Goal: Information Seeking & Learning: Learn about a topic

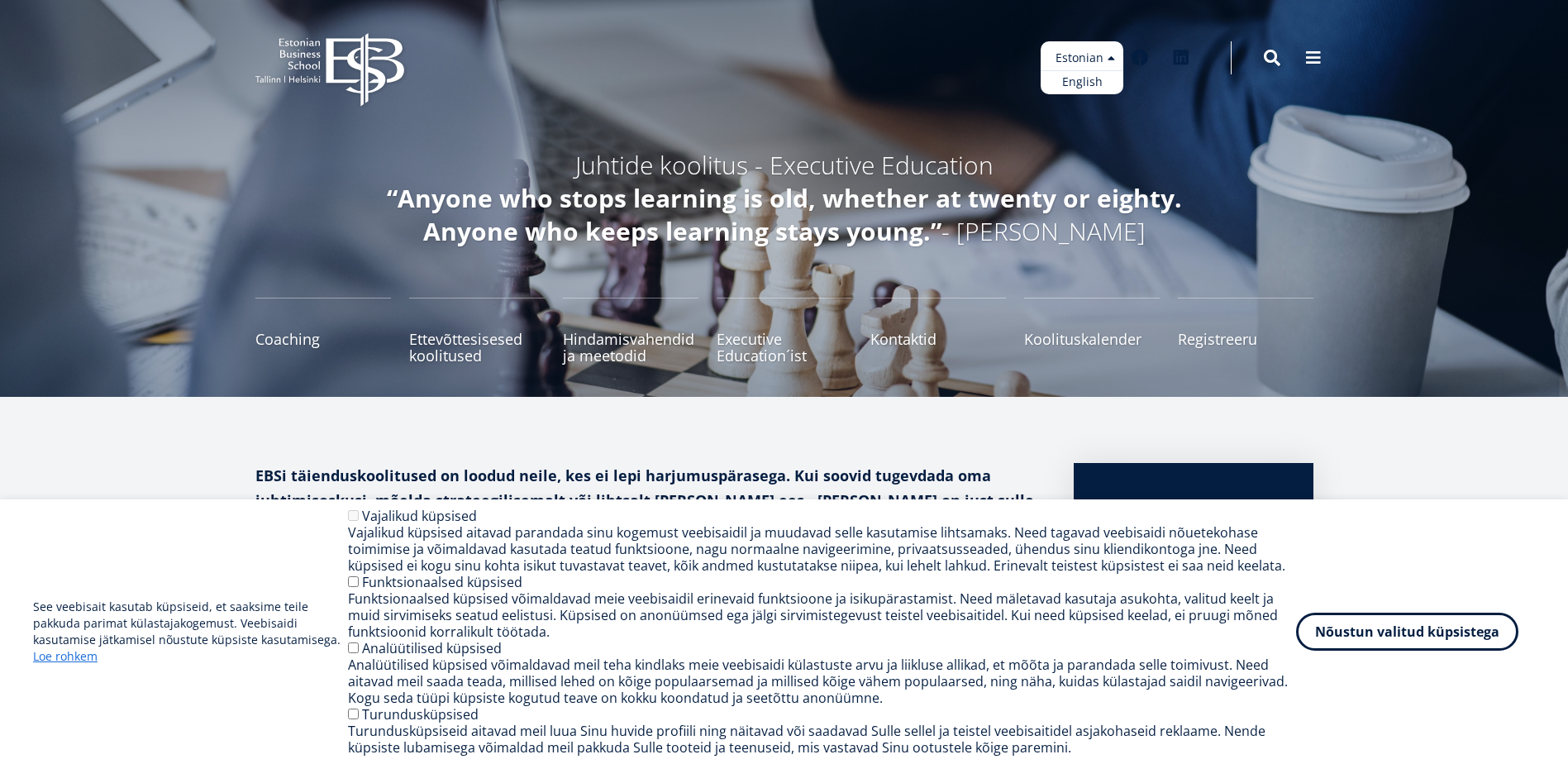
click at [1075, 52] on ul "Estonian English" at bounding box center [1081, 68] width 82 height 53
click at [1390, 632] on button "Nõustun valitud küpsistega" at bounding box center [1407, 628] width 222 height 38
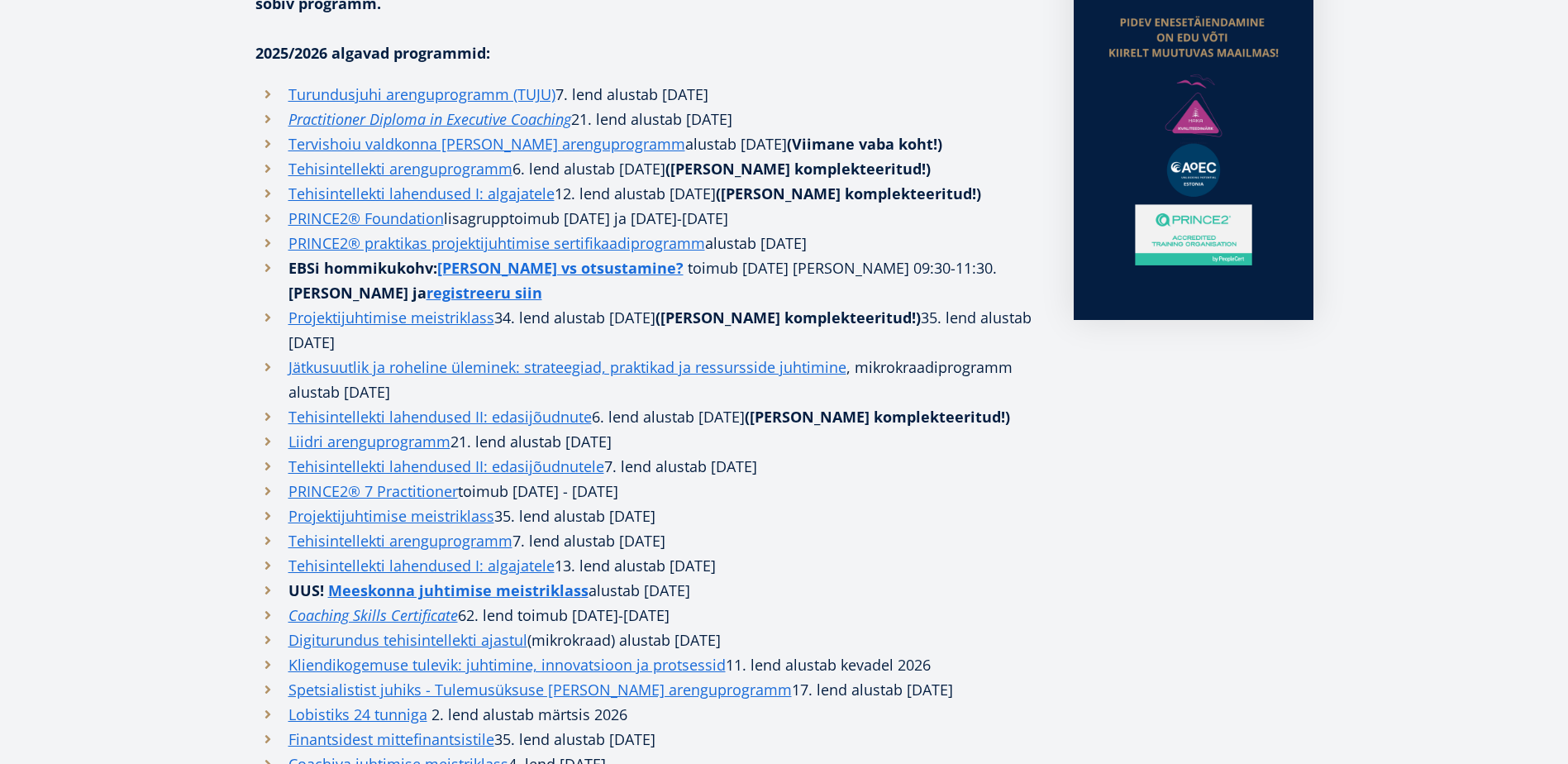
scroll to position [579, 0]
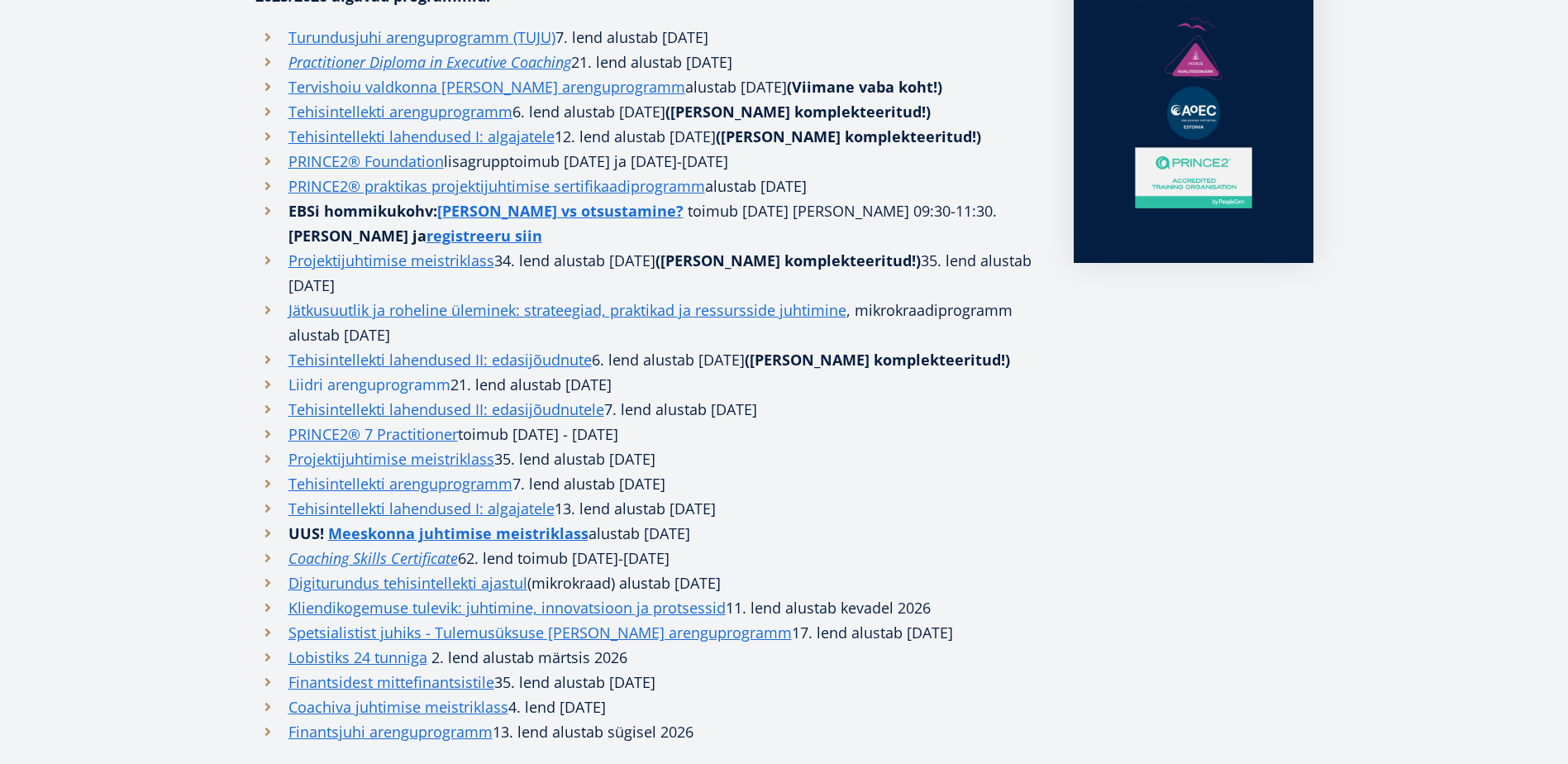
click at [352, 372] on link "Liidri arenguprogramm" at bounding box center [369, 384] width 162 height 25
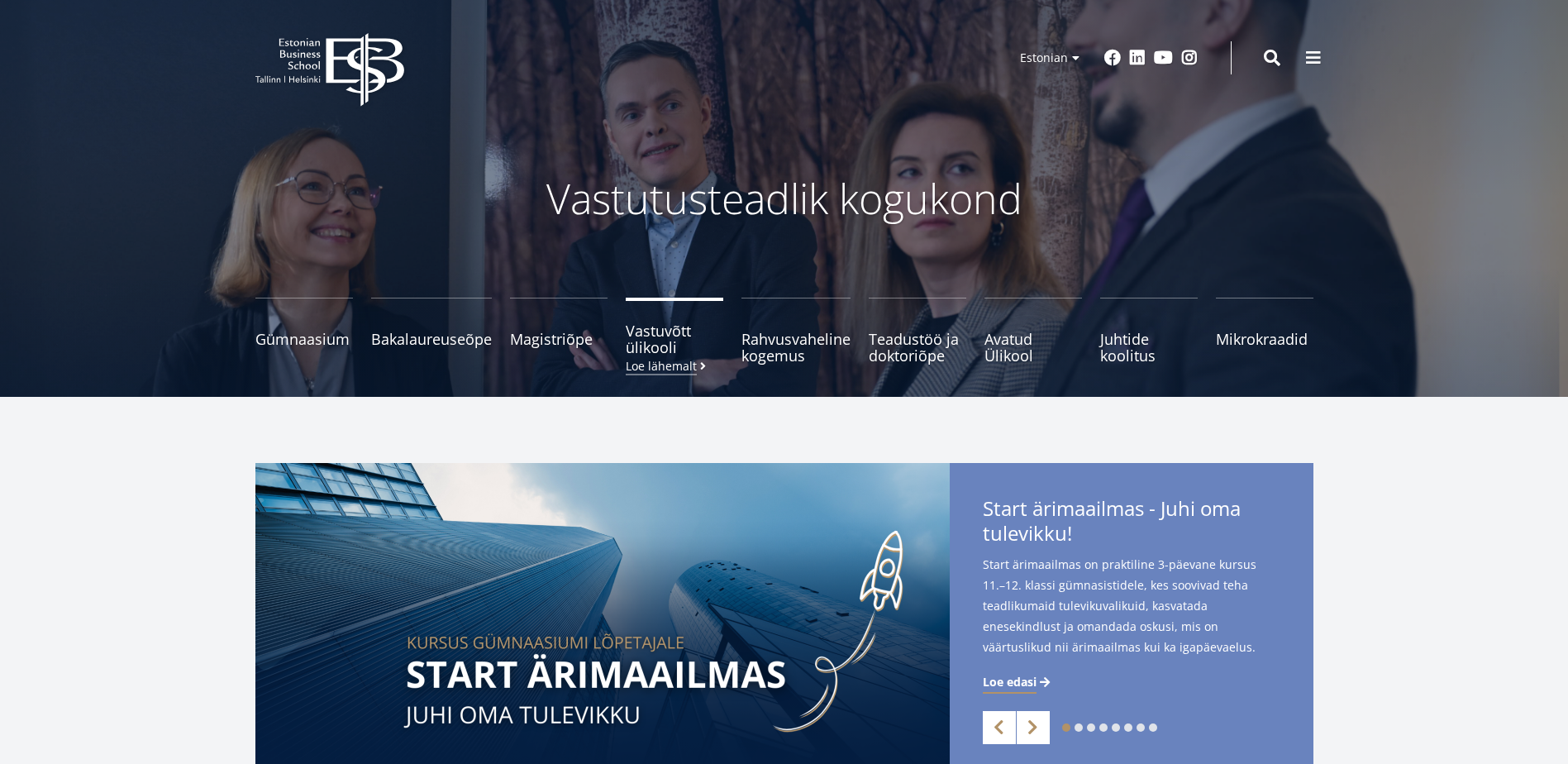
click at [672, 357] on link "Vastuvõtt ülikooli Loe lähemalt" at bounding box center [674, 330] width 97 height 66
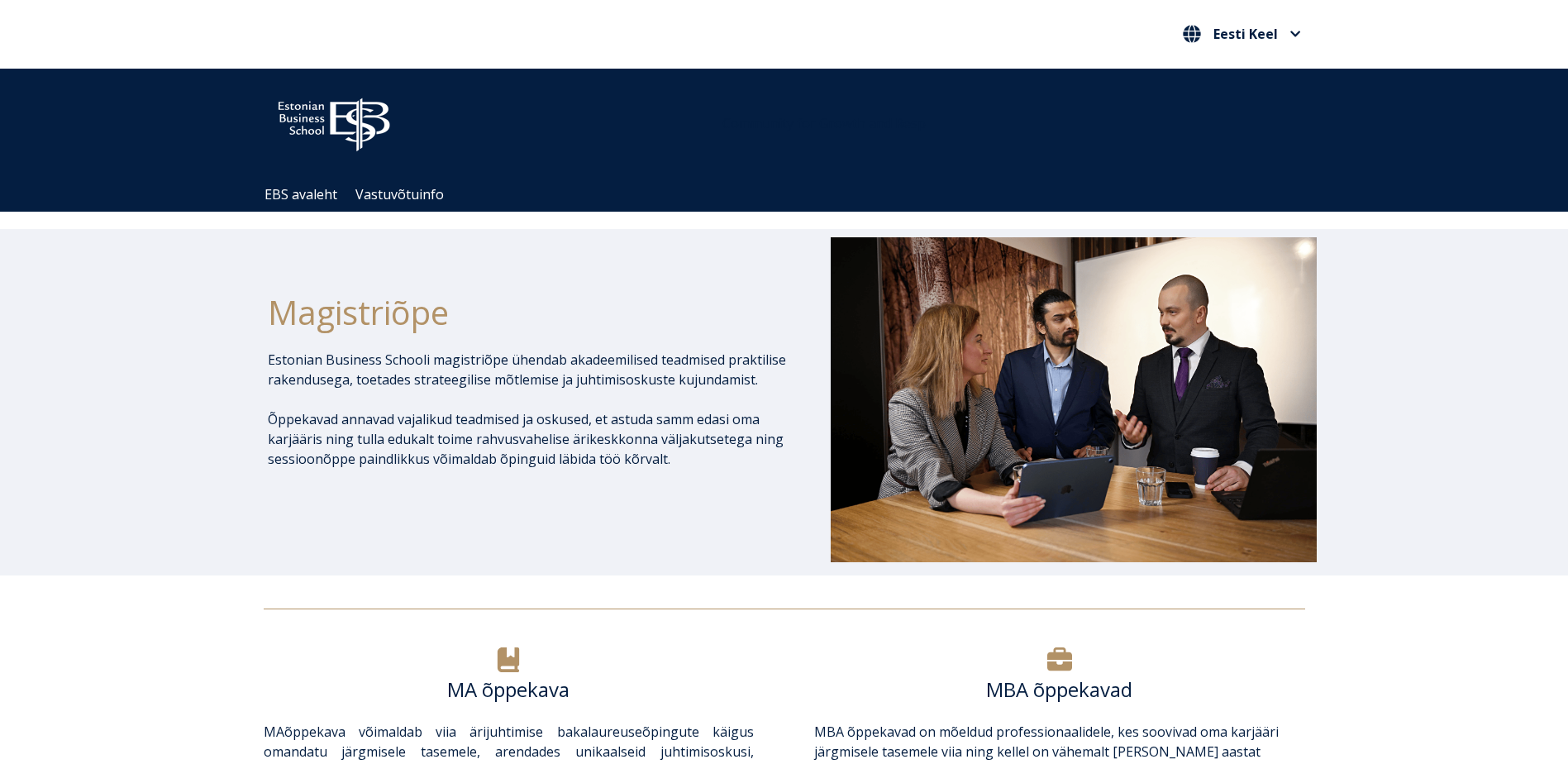
click at [418, 184] on ul "EBS avaleht Vastuvõtuinfo" at bounding box center [793, 194] width 1075 height 34
click at [422, 189] on link "Vastuvõtuinfo" at bounding box center [395, 194] width 79 height 14
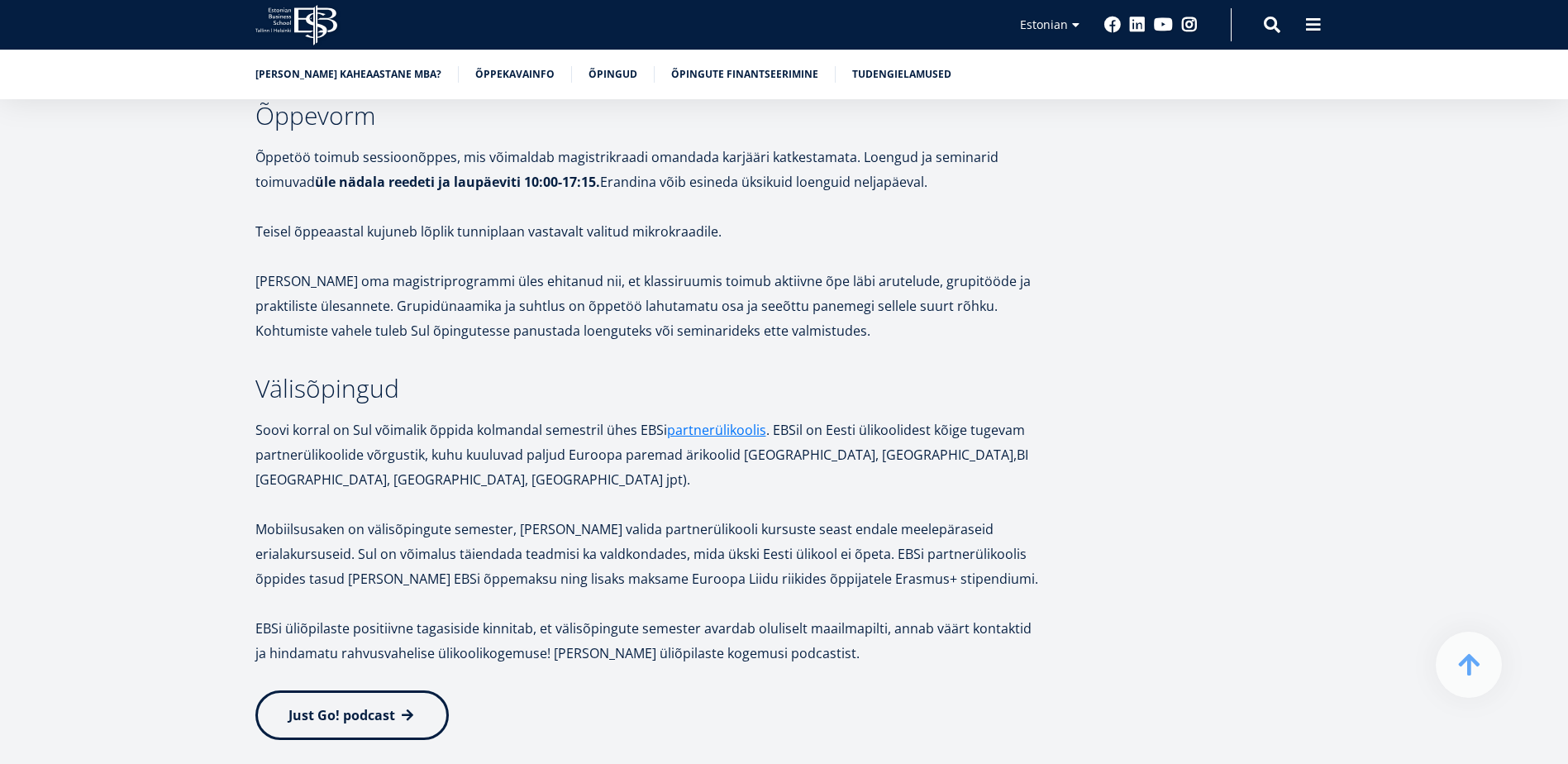
scroll to position [2894, 0]
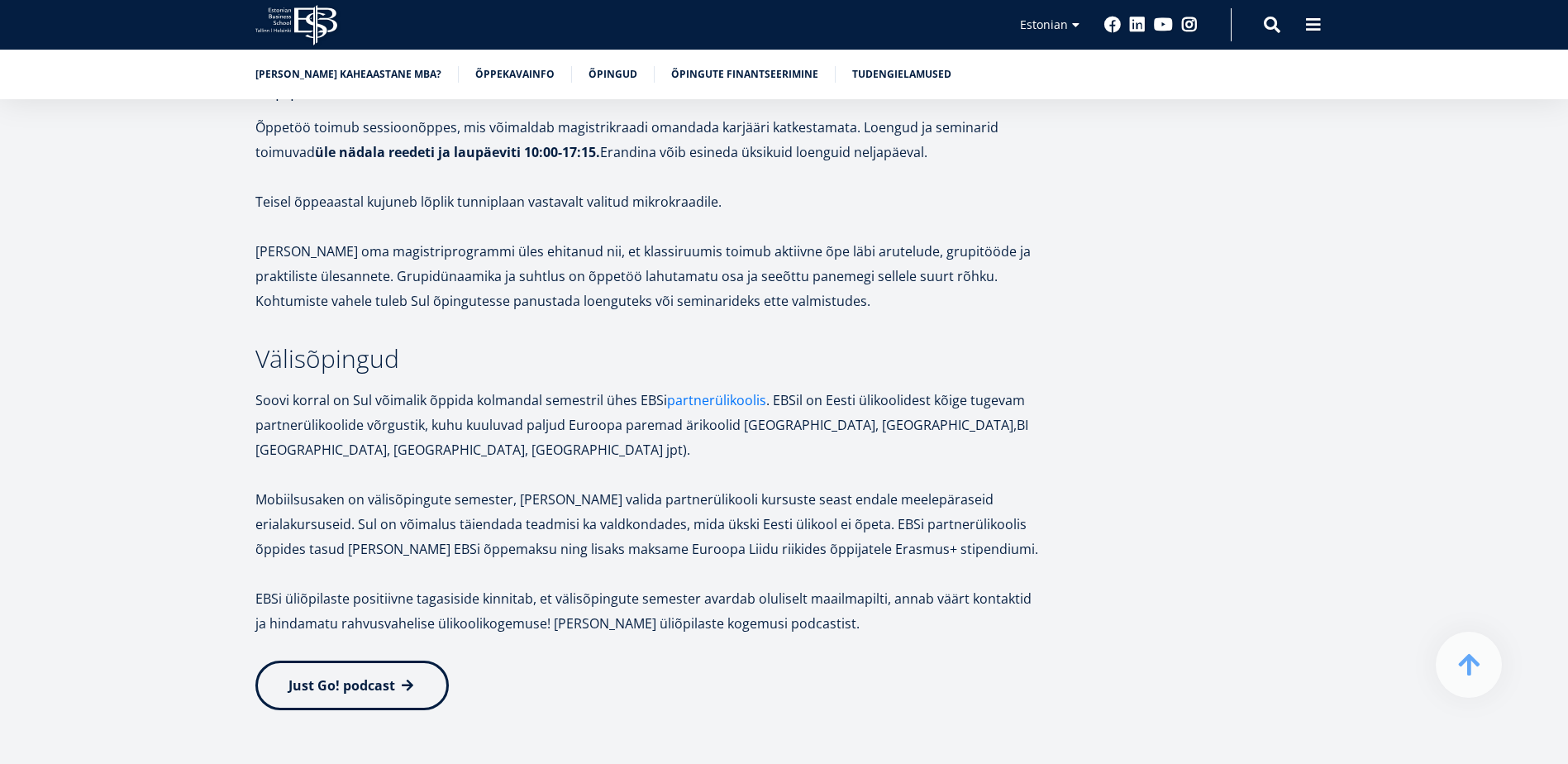
click at [739, 387] on link "partnerülikoolis" at bounding box center [717, 400] width 99 height 25
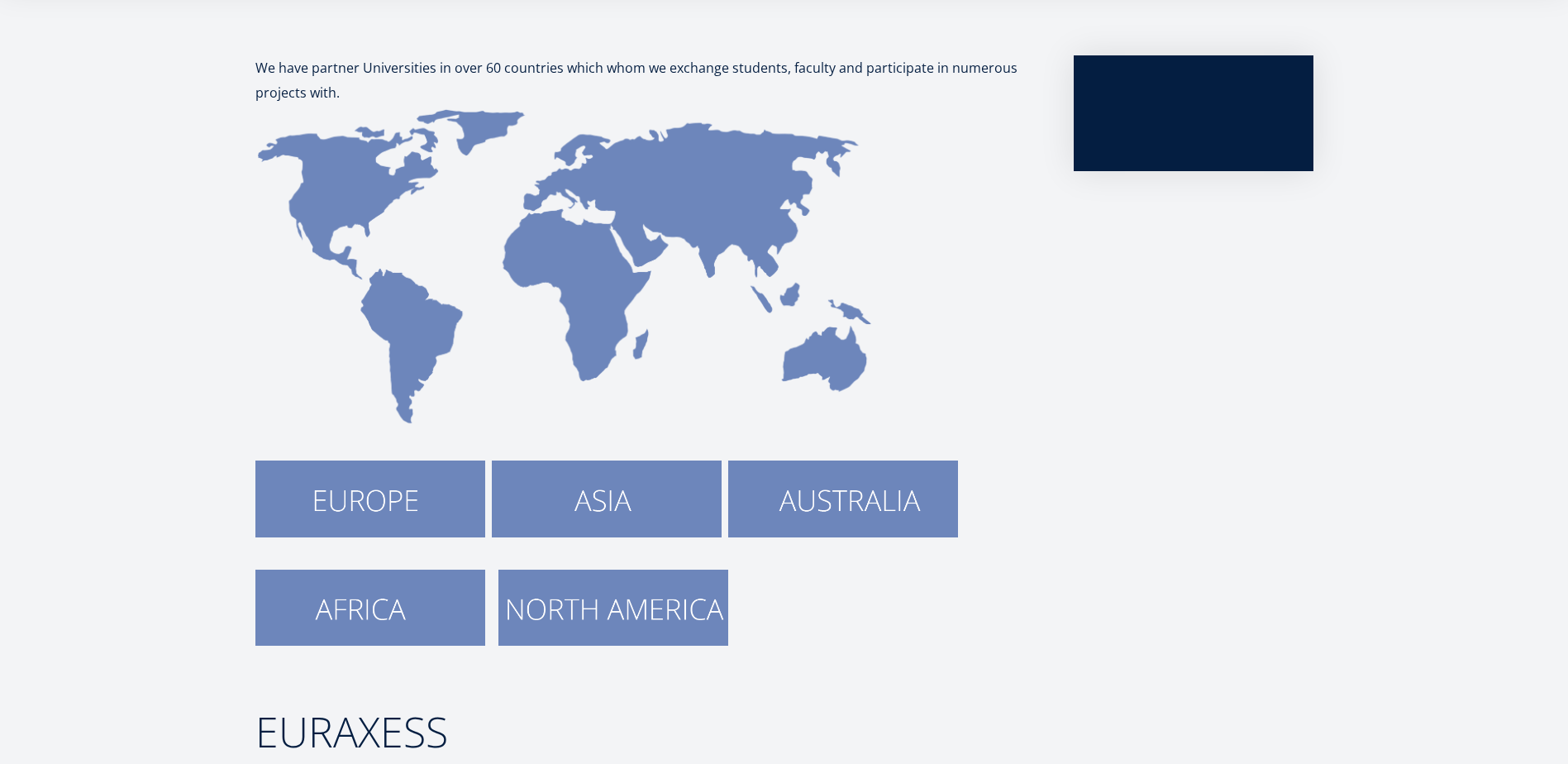
scroll to position [331, 0]
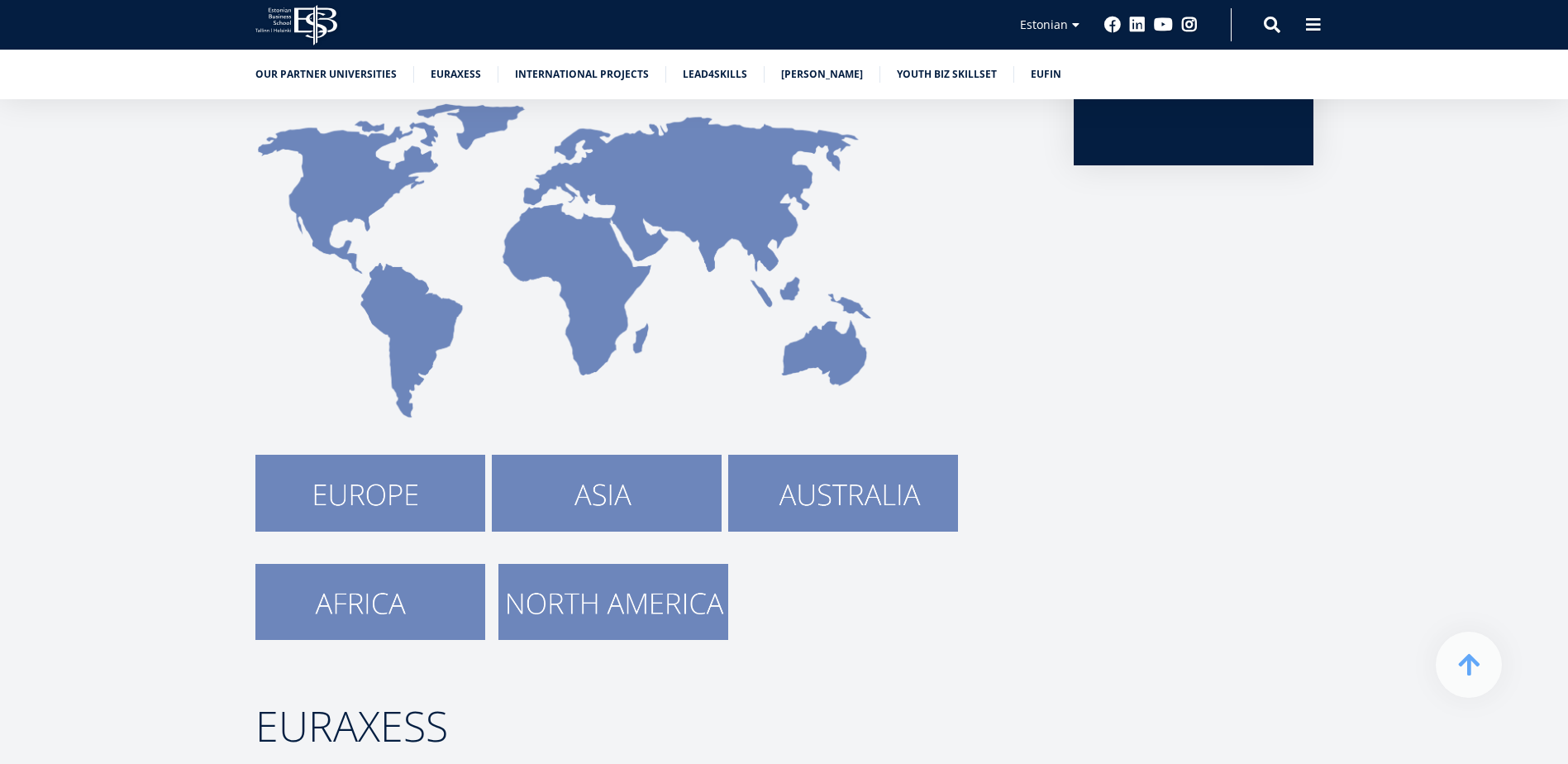
click at [389, 486] on img at bounding box center [371, 492] width 230 height 76
